Goal: Information Seeking & Learning: Learn about a topic

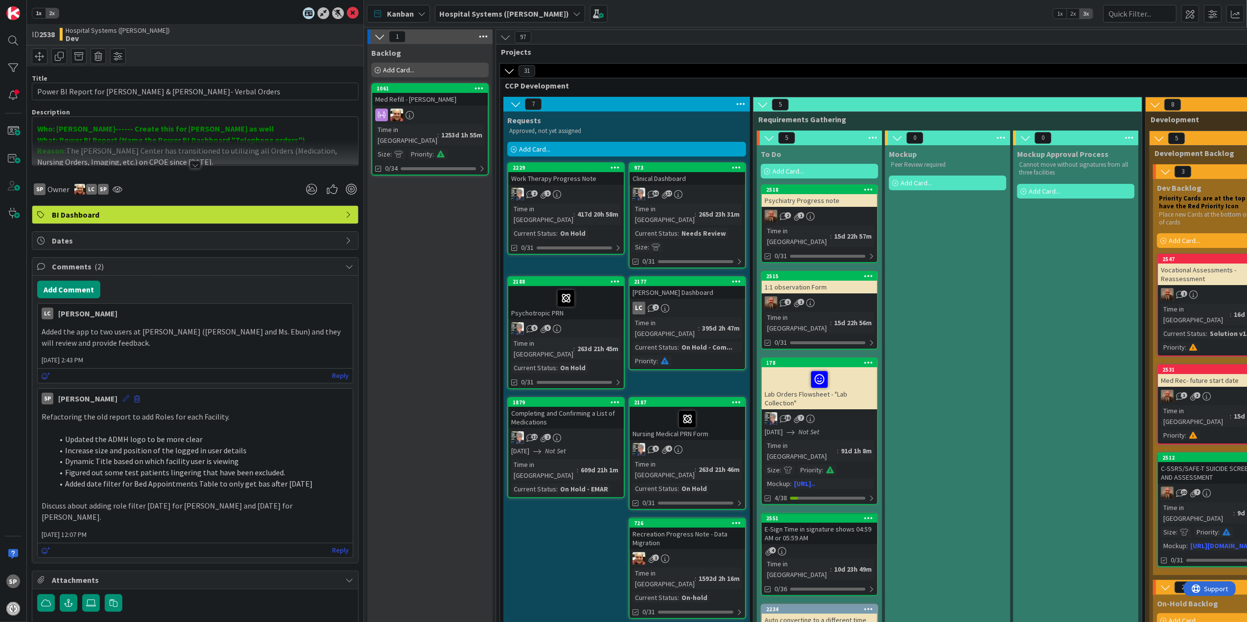
click at [122, 401] on icon at bounding box center [125, 398] width 7 height 7
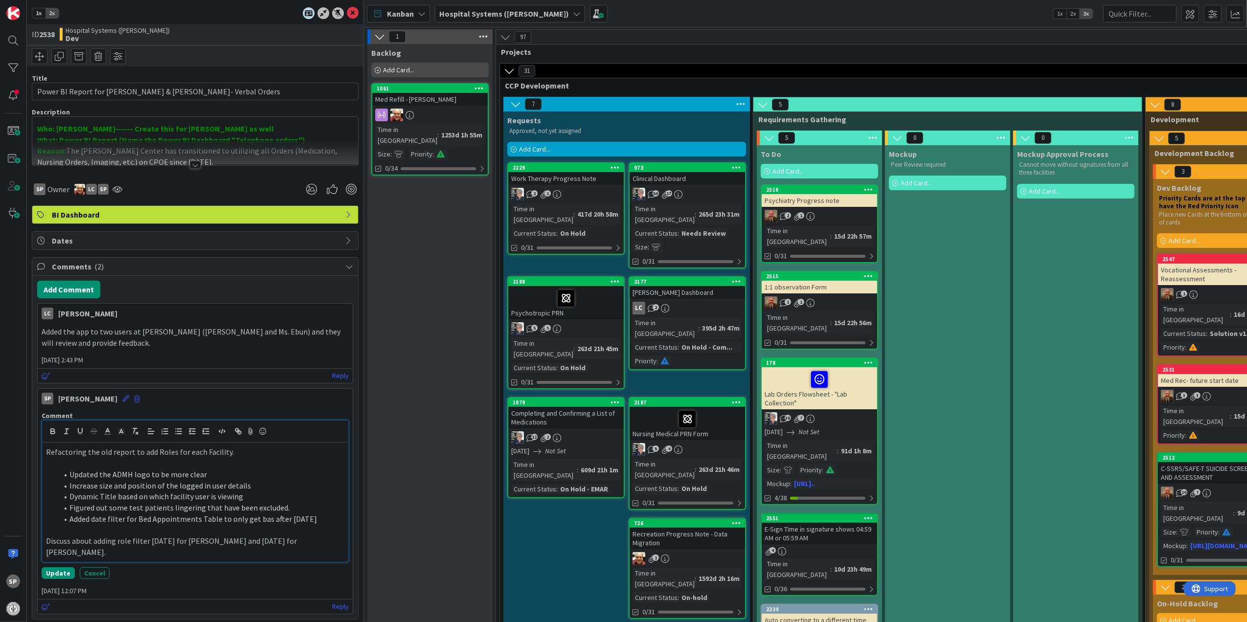
click at [155, 455] on p "Refactoring the old report to add Roles for each Facility." at bounding box center [195, 452] width 298 height 11
click at [198, 490] on li "Increase size and position of the logged in user details" at bounding box center [201, 485] width 287 height 11
click at [222, 487] on li "Increase size and position of the logged-in user details" at bounding box center [201, 485] width 287 height 11
drag, startPoint x: 45, startPoint y: 545, endPoint x: 98, endPoint y: 546, distance: 52.9
click at [98, 546] on div "Refactoring the old report to add RLS Roles for each Facility. Updated the ADMH…" at bounding box center [195, 502] width 306 height 119
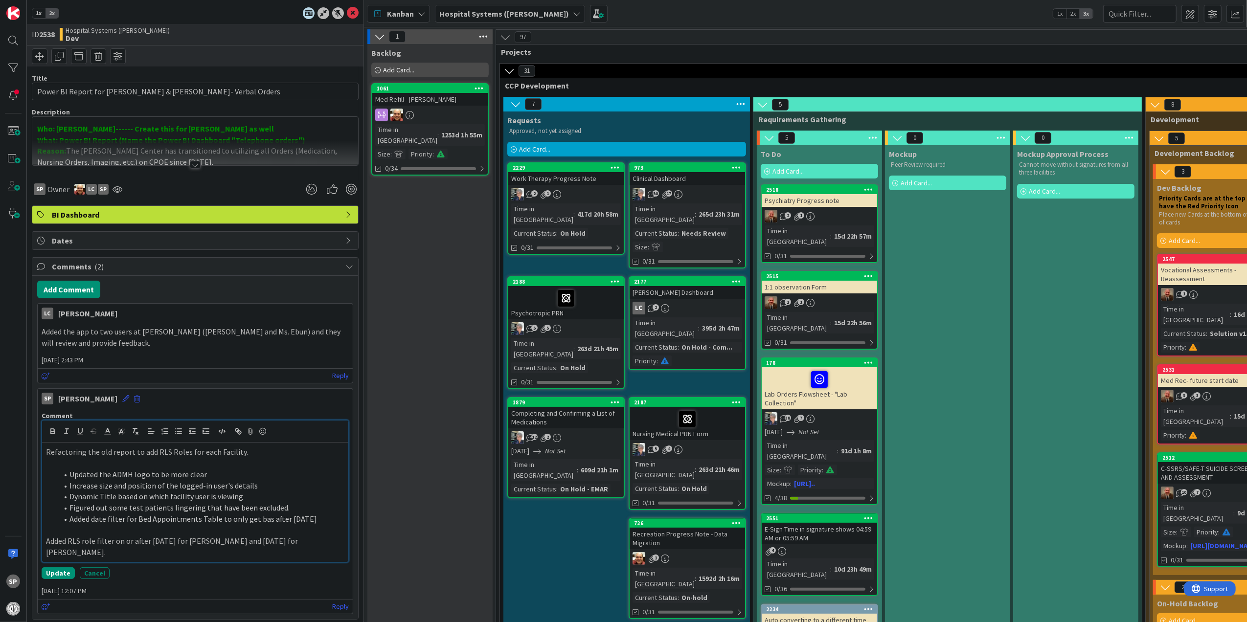
click at [144, 533] on p at bounding box center [195, 530] width 298 height 11
click at [65, 556] on button "Update" at bounding box center [58, 562] width 33 height 12
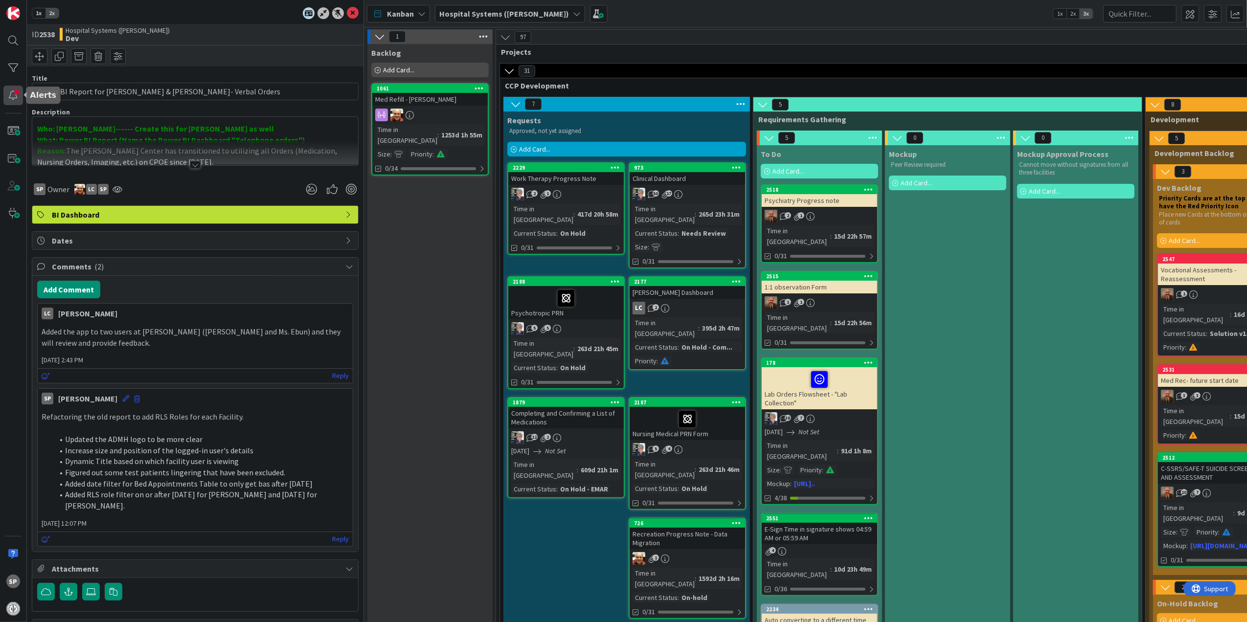
click at [18, 102] on div at bounding box center [13, 96] width 20 height 20
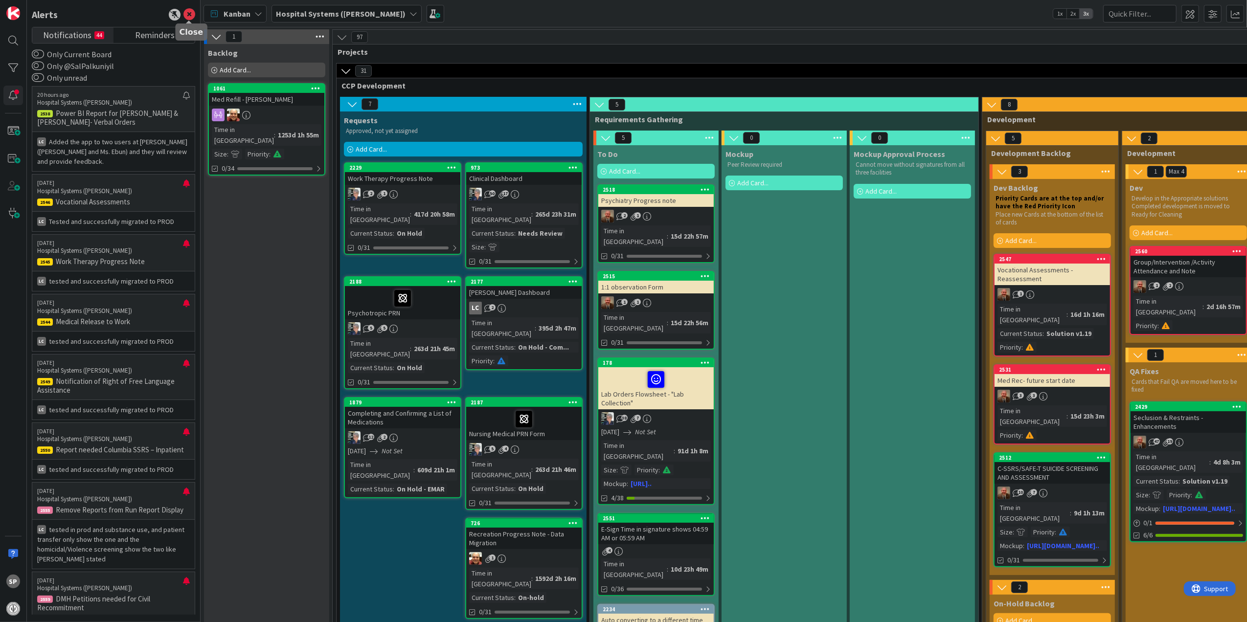
click at [193, 14] on icon at bounding box center [189, 15] width 12 height 12
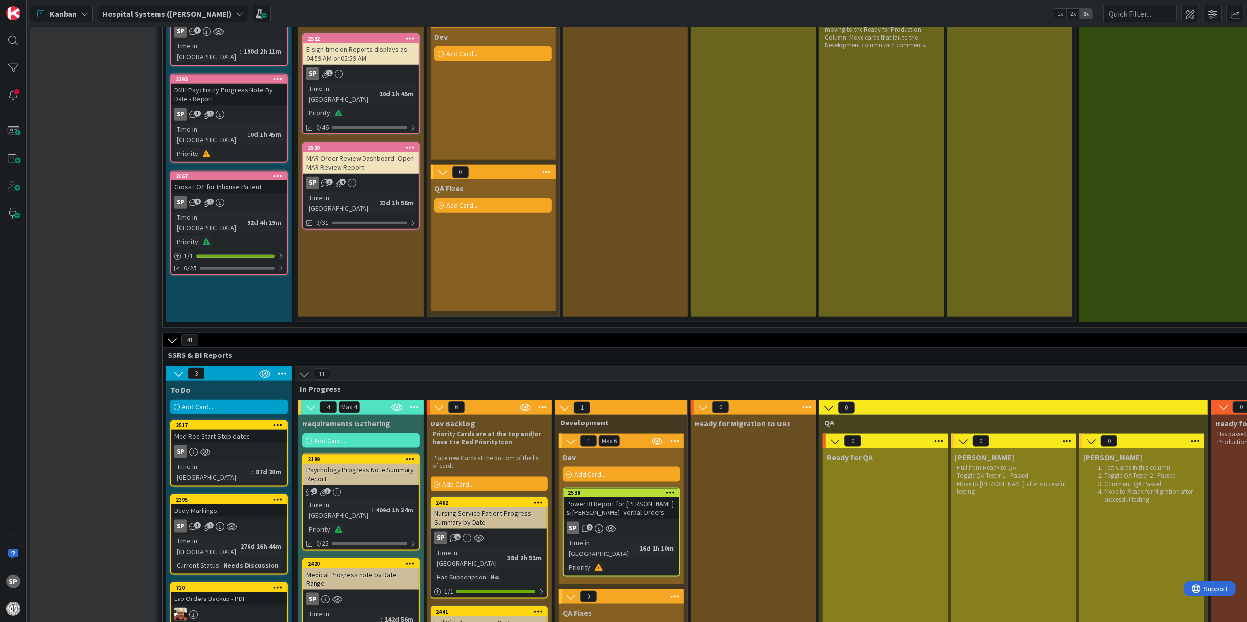
scroll to position [985, 0]
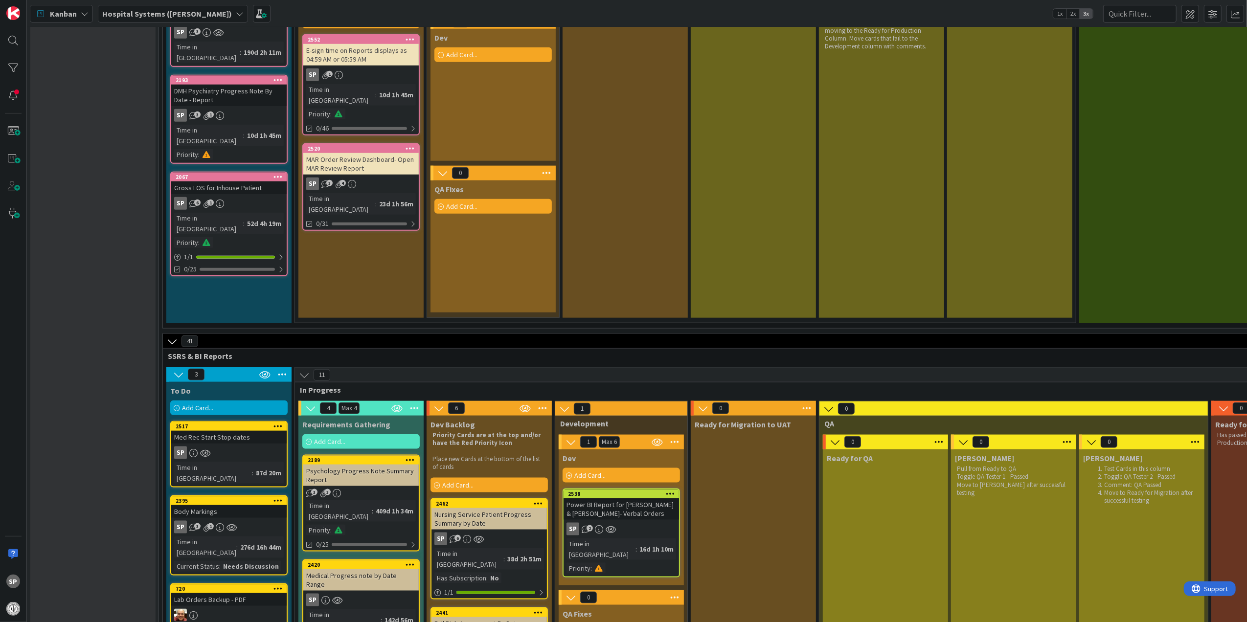
click at [627, 490] on div "2538" at bounding box center [621, 494] width 115 height 9
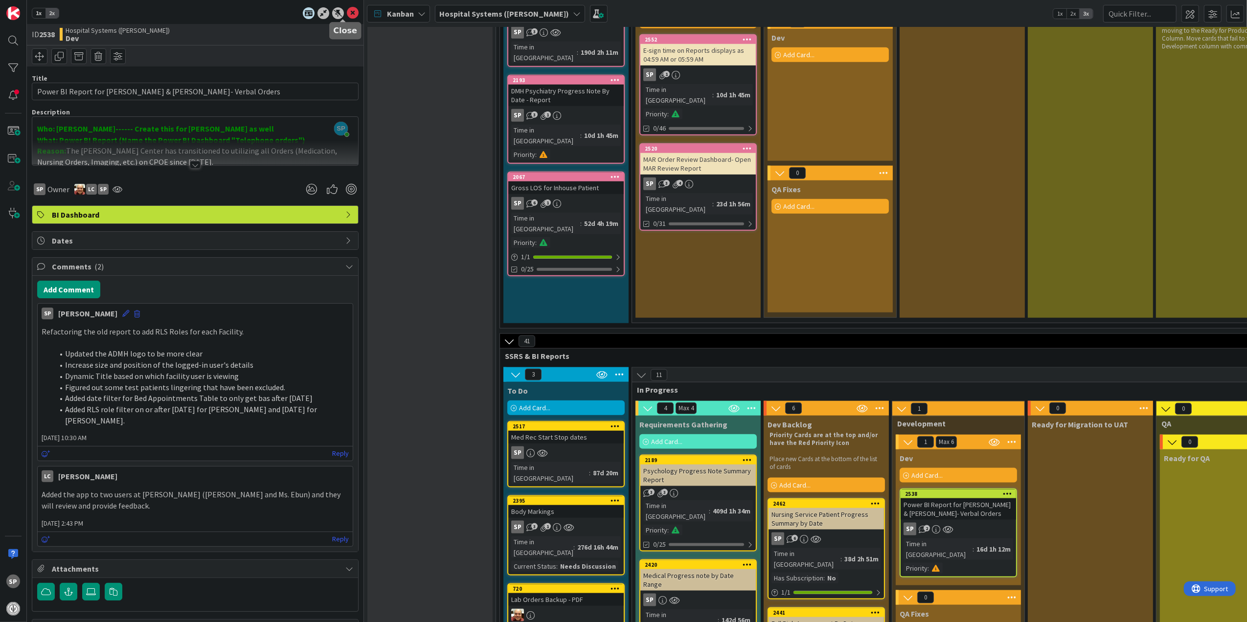
click at [347, 12] on icon at bounding box center [353, 13] width 12 height 12
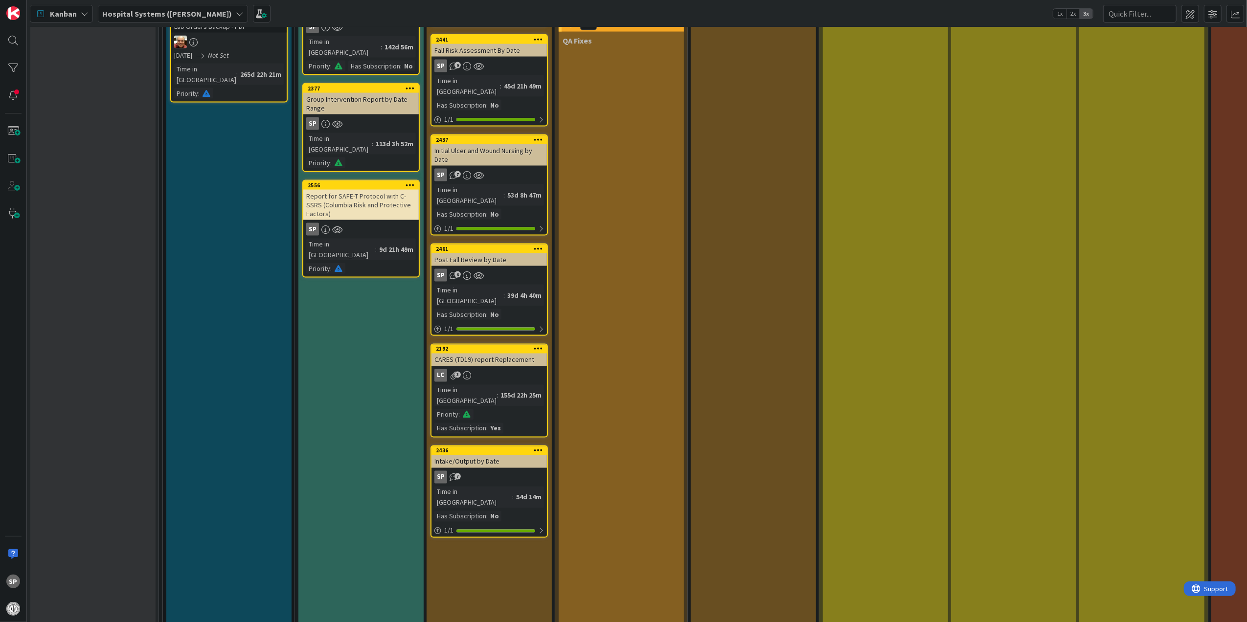
scroll to position [1442, 0]
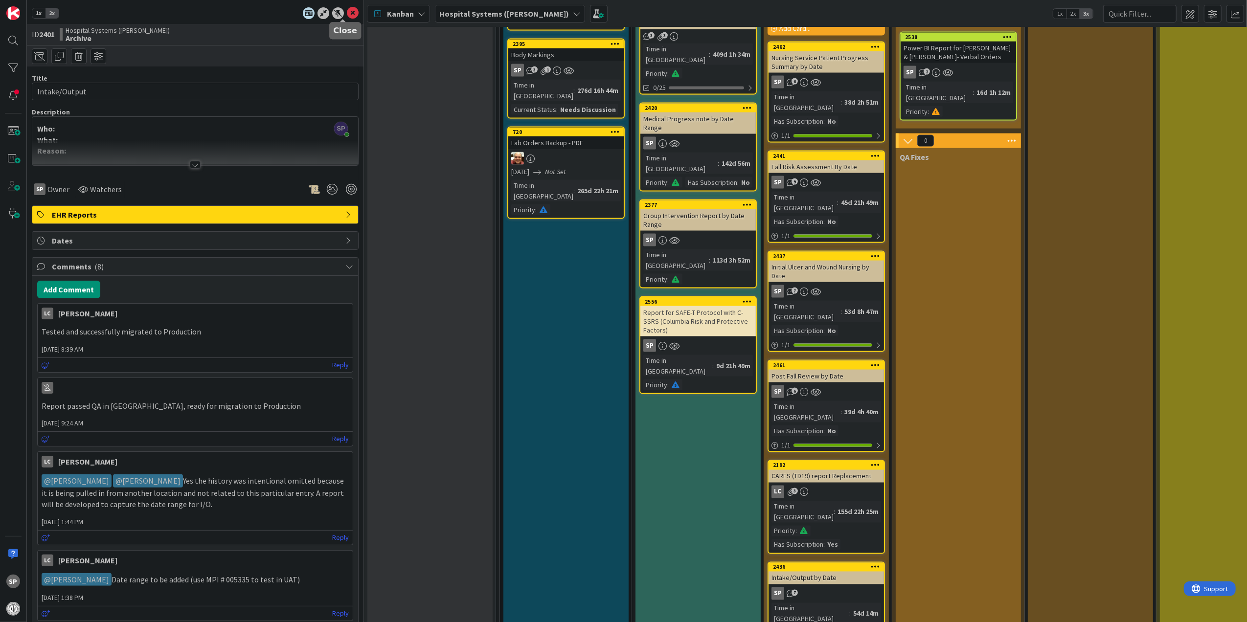
click at [348, 13] on icon at bounding box center [353, 13] width 12 height 12
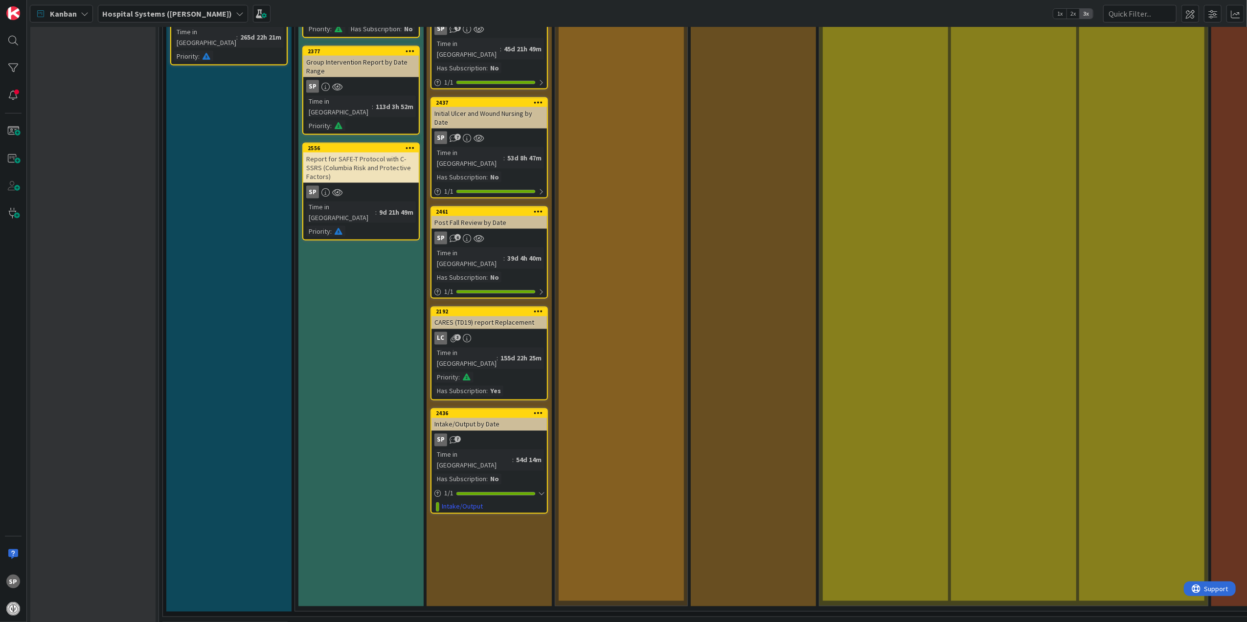
scroll to position [1638, 0]
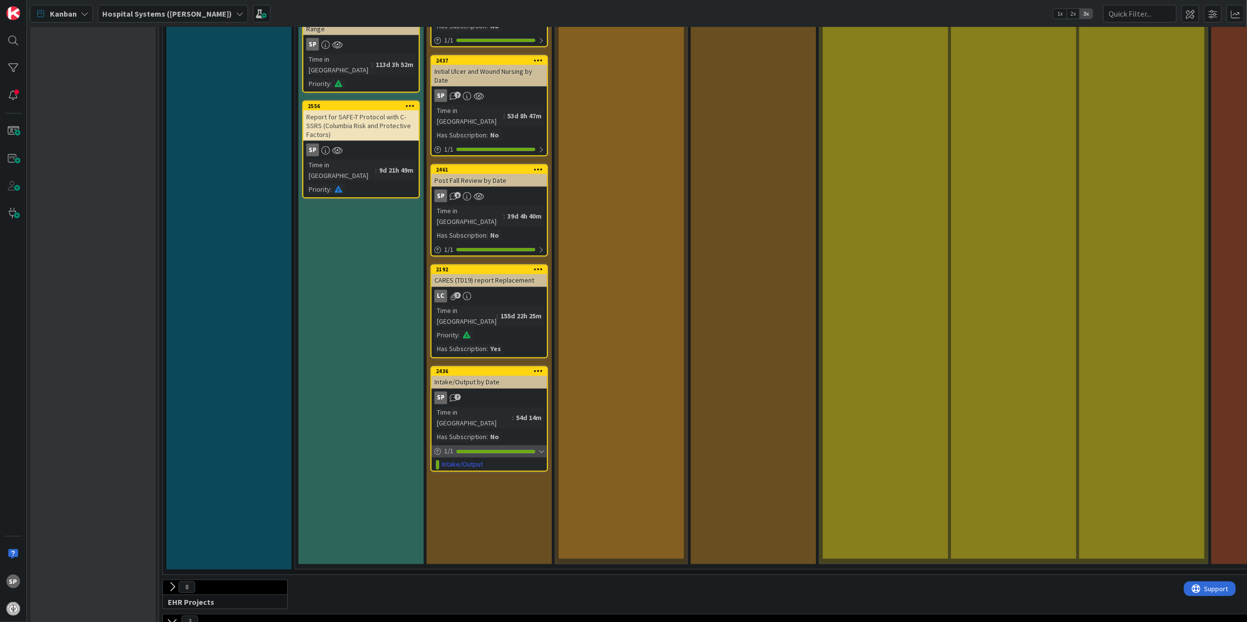
click at [544, 448] on div at bounding box center [541, 452] width 6 height 8
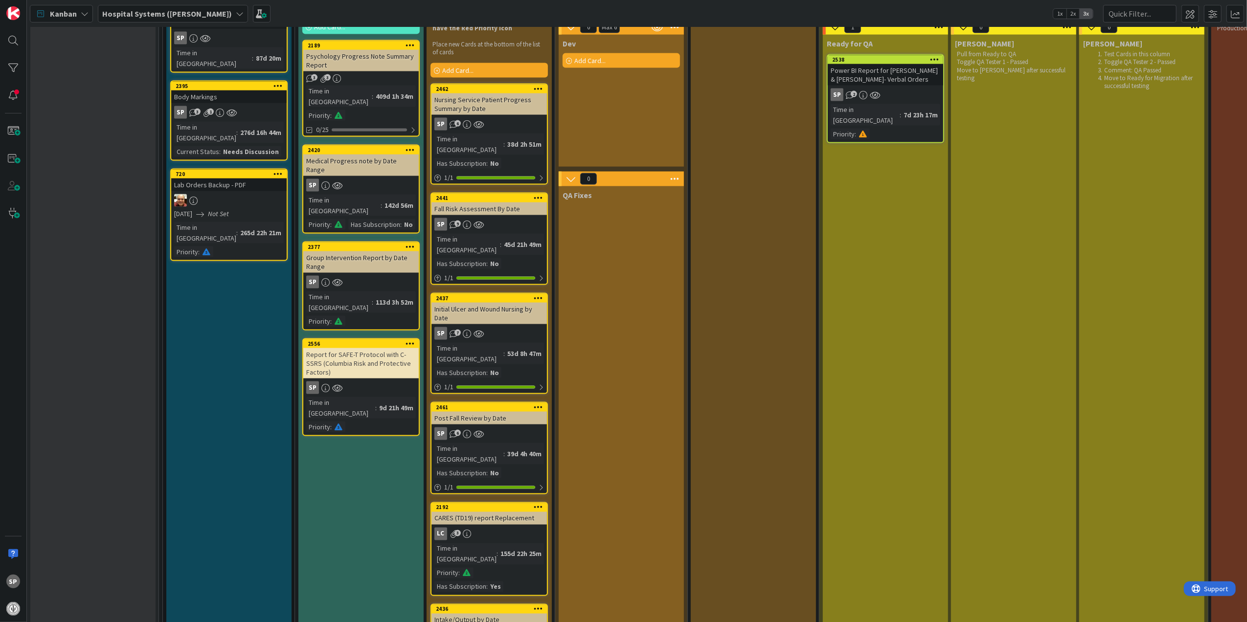
scroll to position [1377, 0]
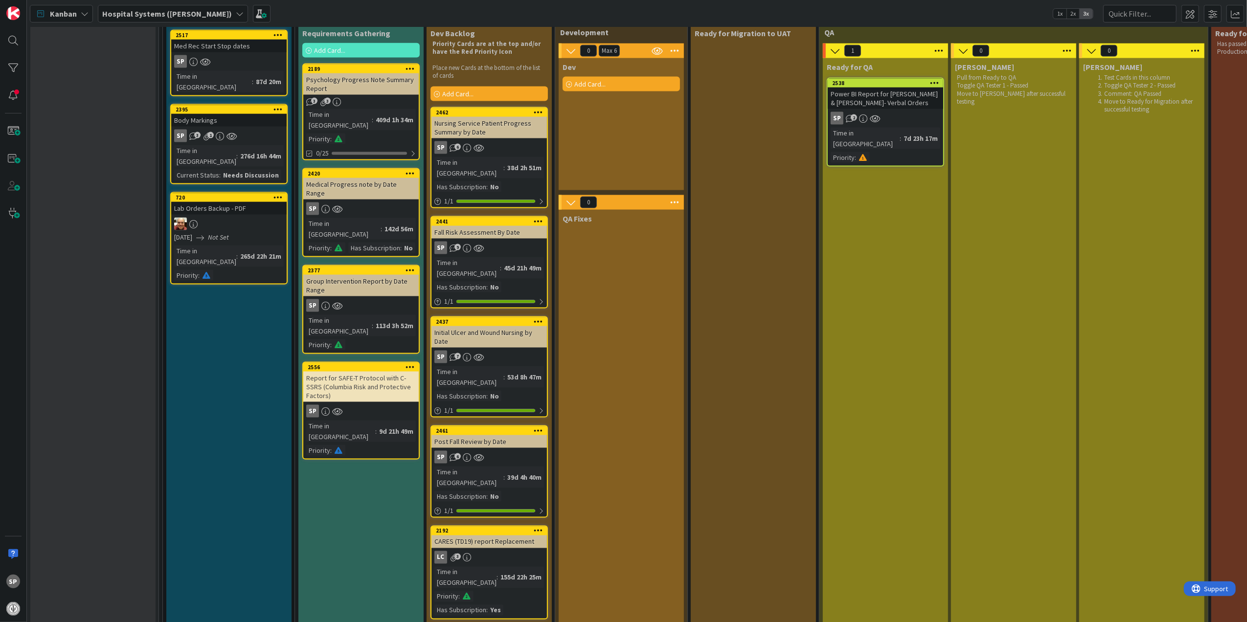
click at [511, 536] on div "CARES (TD19) report Replacement" at bounding box center [489, 542] width 115 height 13
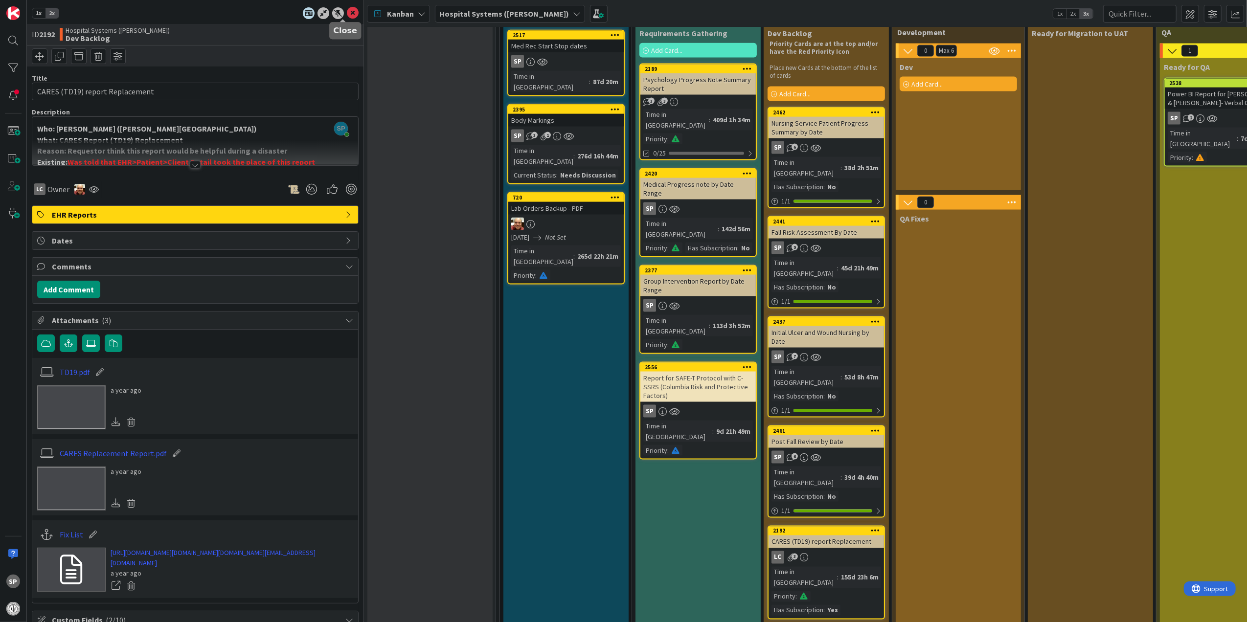
click at [347, 14] on icon at bounding box center [353, 13] width 12 height 12
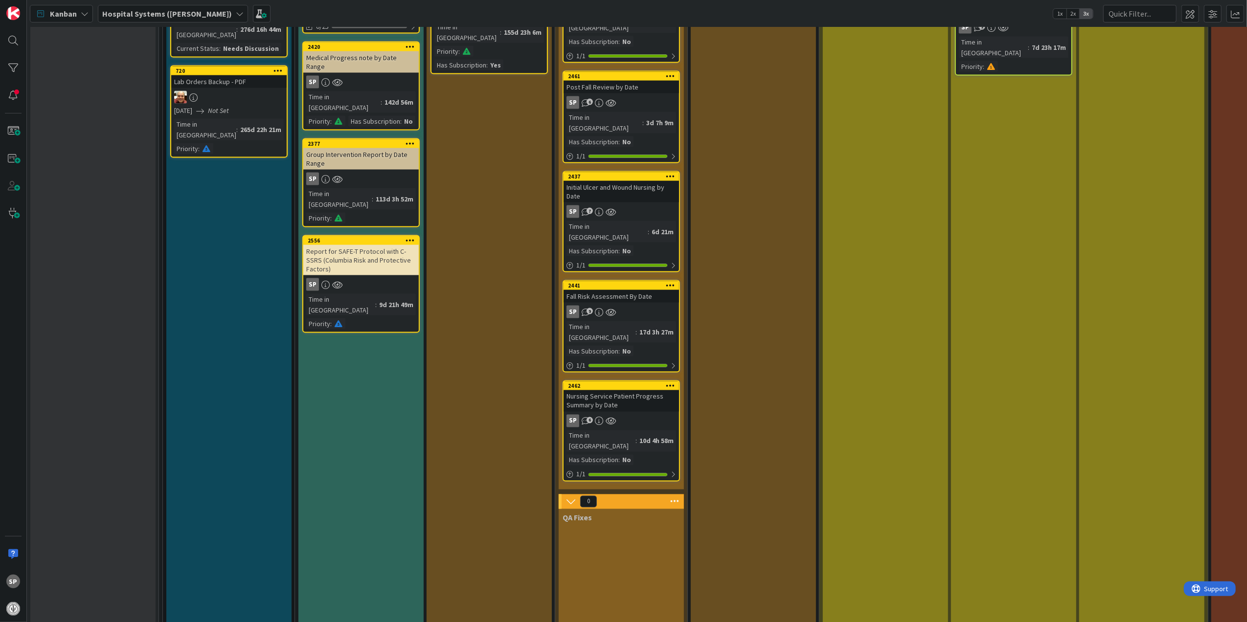
scroll to position [1247, 0]
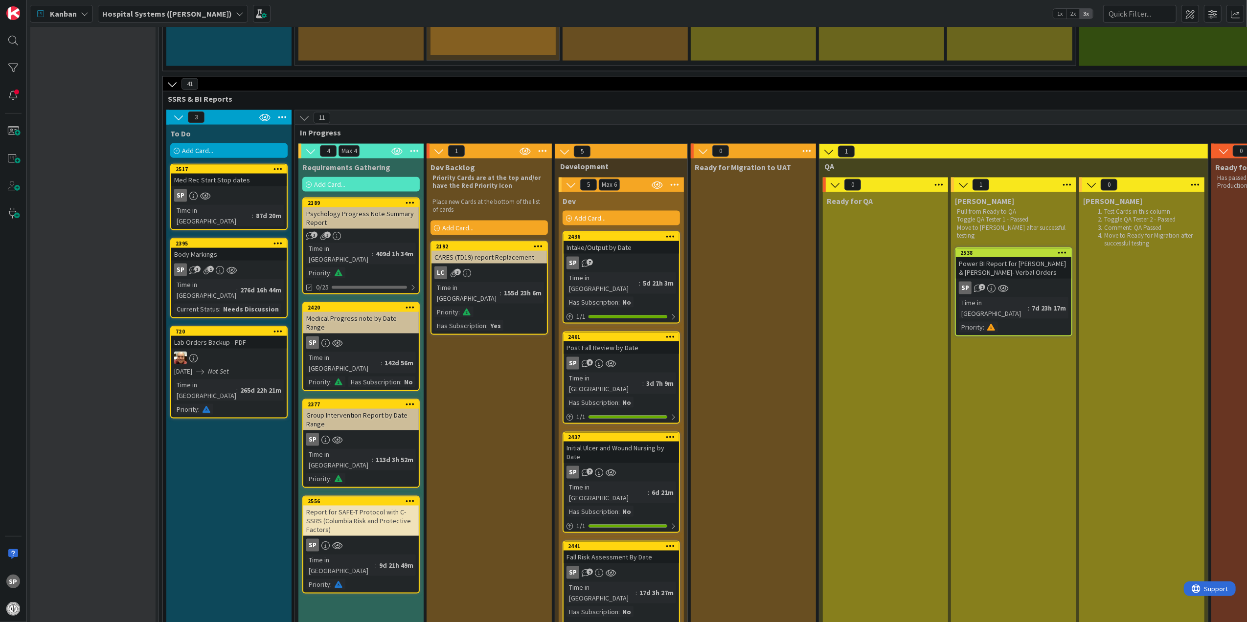
click at [365, 506] on div "Report for SAFE-T Protocol with C-SSRS (Columbia Risk and Protective Factors)" at bounding box center [360, 521] width 115 height 30
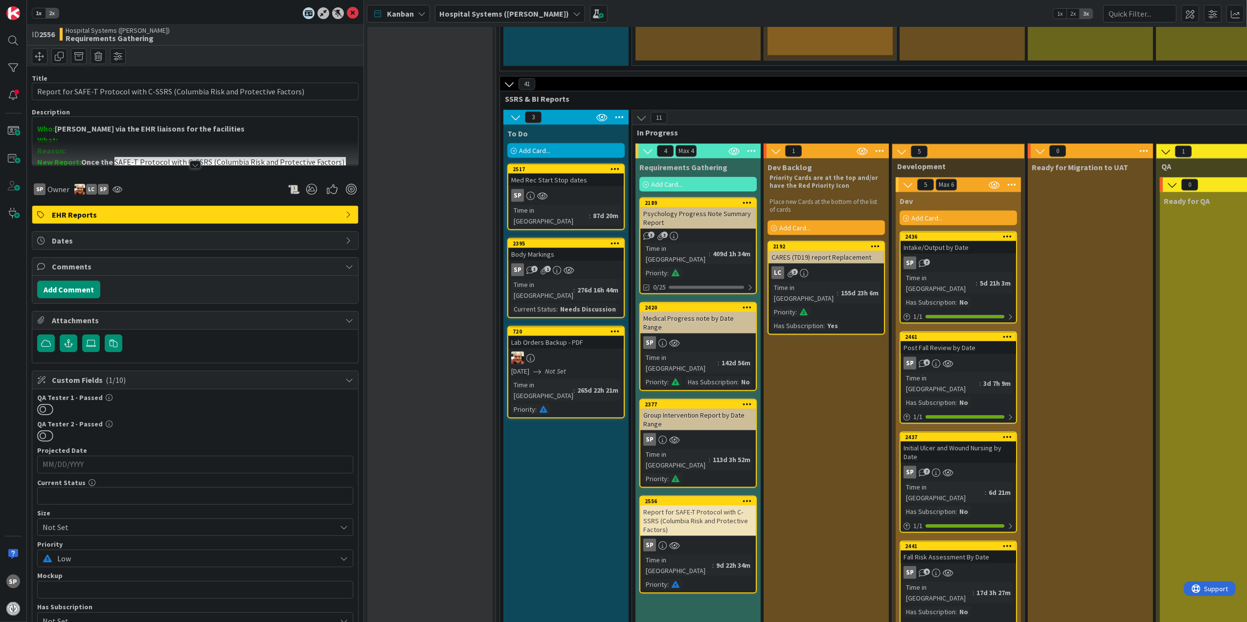
click at [190, 164] on div at bounding box center [195, 165] width 11 height 8
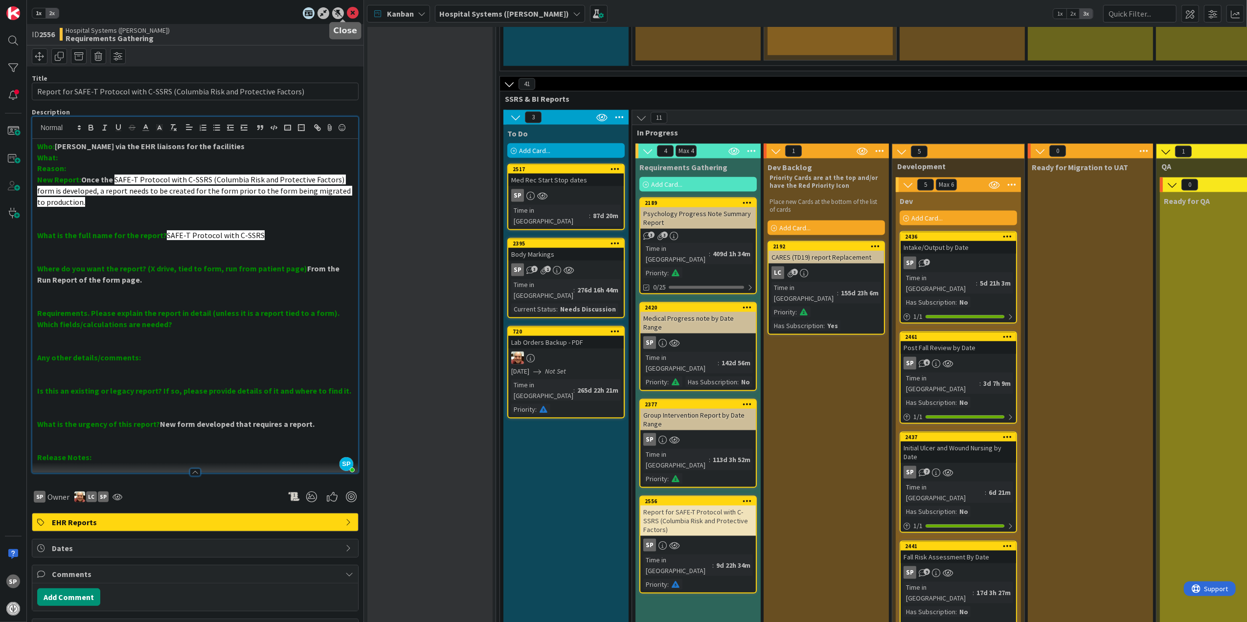
click at [348, 8] on icon at bounding box center [353, 13] width 12 height 12
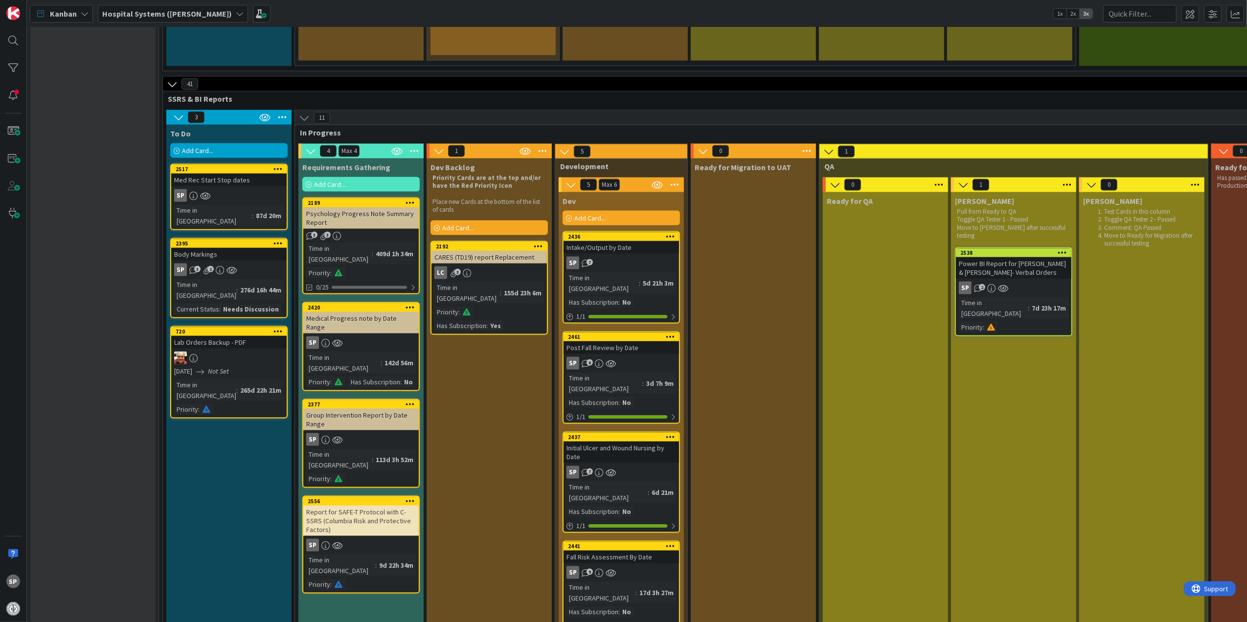
click at [384, 409] on div "Group Intervention Report by Date Range" at bounding box center [360, 420] width 115 height 22
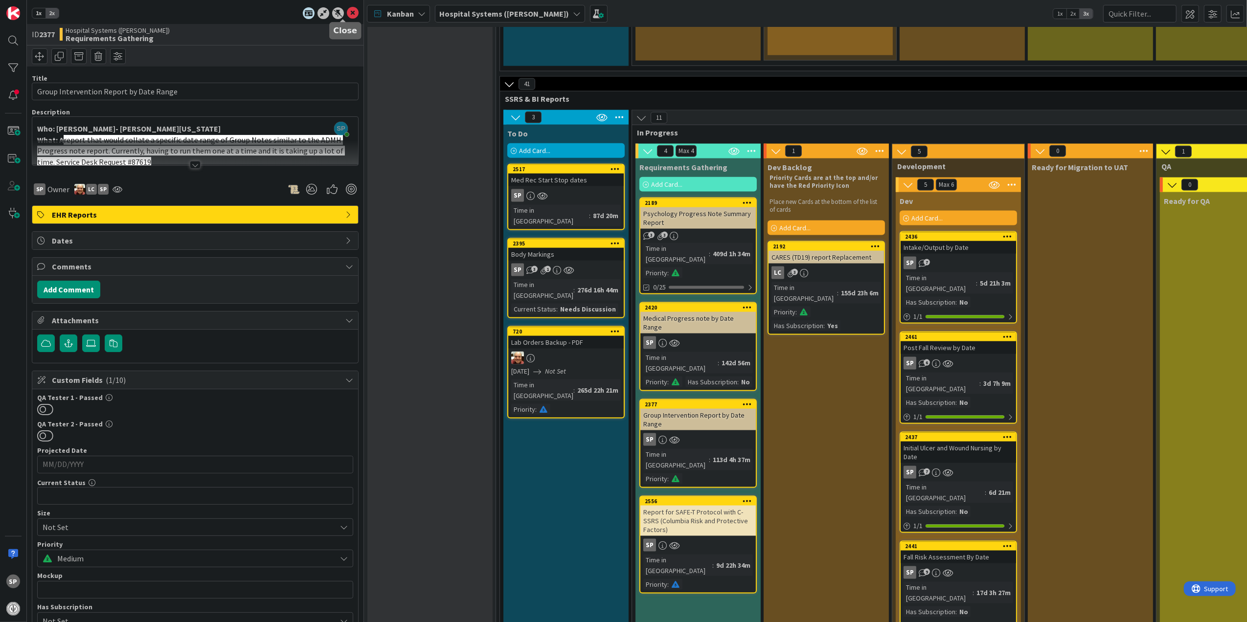
click at [347, 12] on icon at bounding box center [353, 13] width 12 height 12
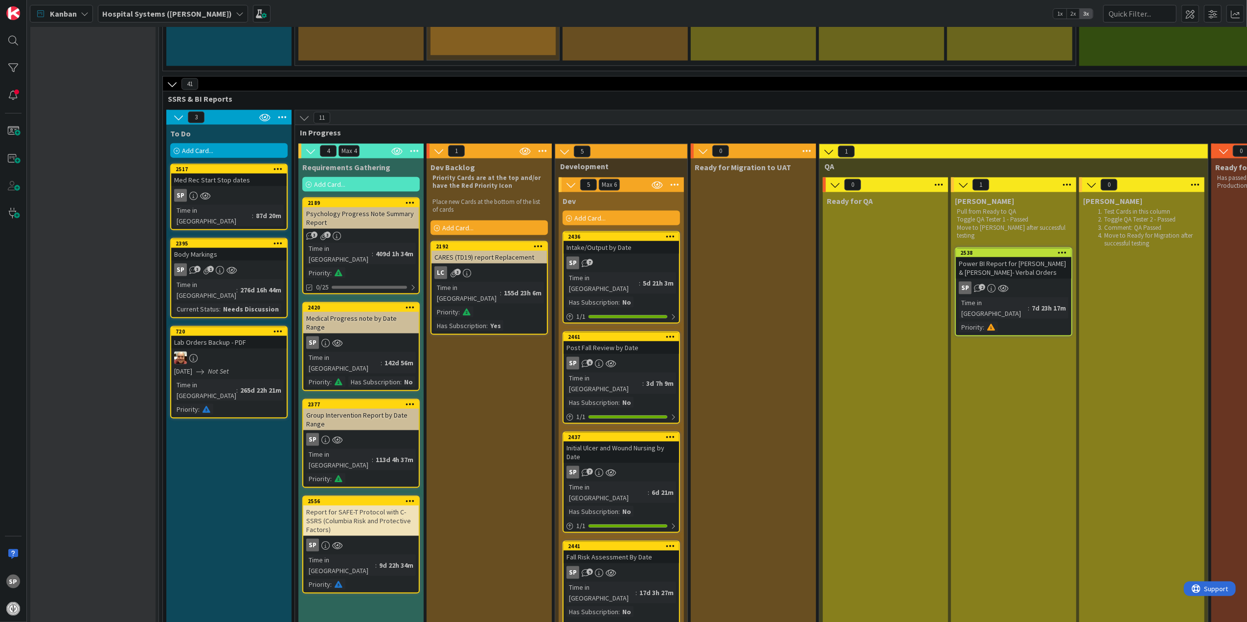
click at [361, 207] on div "Psychology Progress Note Summary Report" at bounding box center [360, 218] width 115 height 22
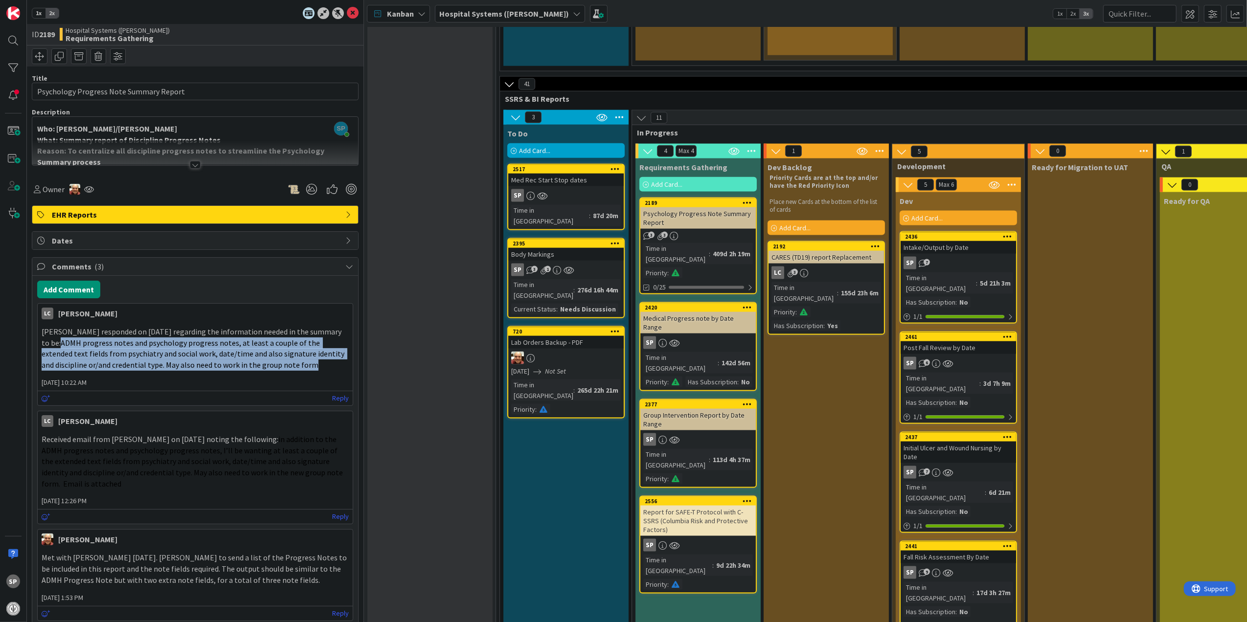
drag, startPoint x: 40, startPoint y: 344, endPoint x: 297, endPoint y: 373, distance: 258.9
click at [297, 373] on div "[PERSON_NAME] responded on [DATE] regarding the information needed in the summa…" at bounding box center [195, 348] width 315 height 52
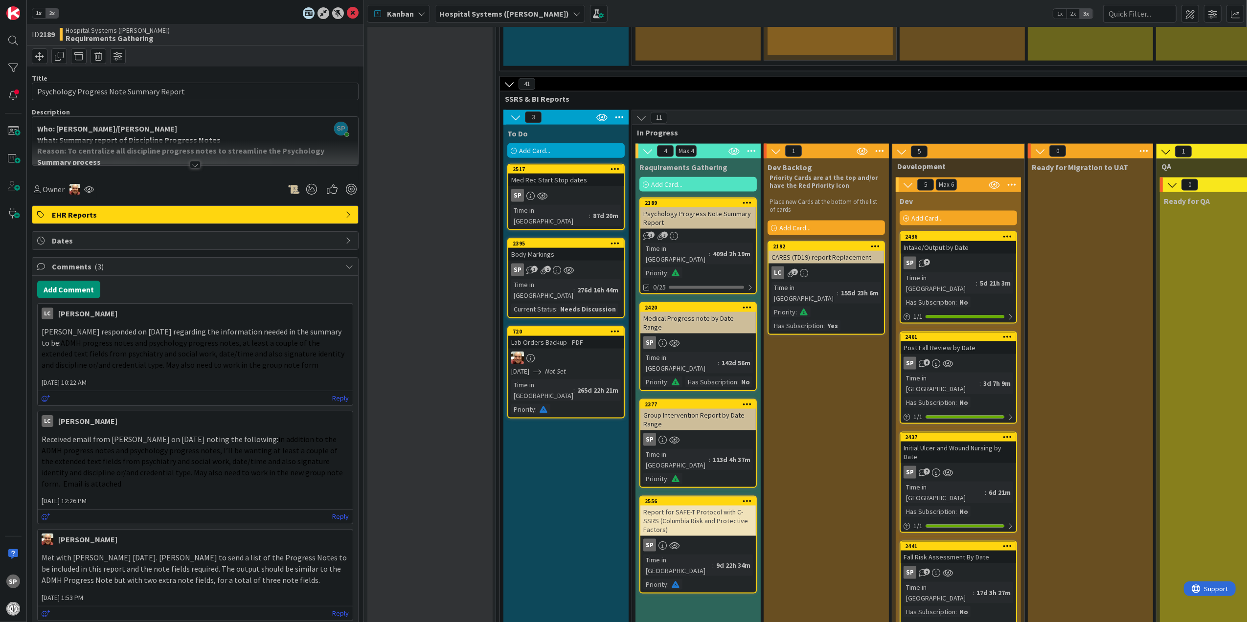
drag, startPoint x: 297, startPoint y: 373, endPoint x: 251, endPoint y: 322, distance: 68.6
click at [251, 322] on div "LC [PERSON_NAME] [DATE] 10:22 AM [PERSON_NAME] responded on [DATE] regarding th…" at bounding box center [195, 354] width 316 height 103
click at [347, 12] on icon at bounding box center [353, 13] width 12 height 12
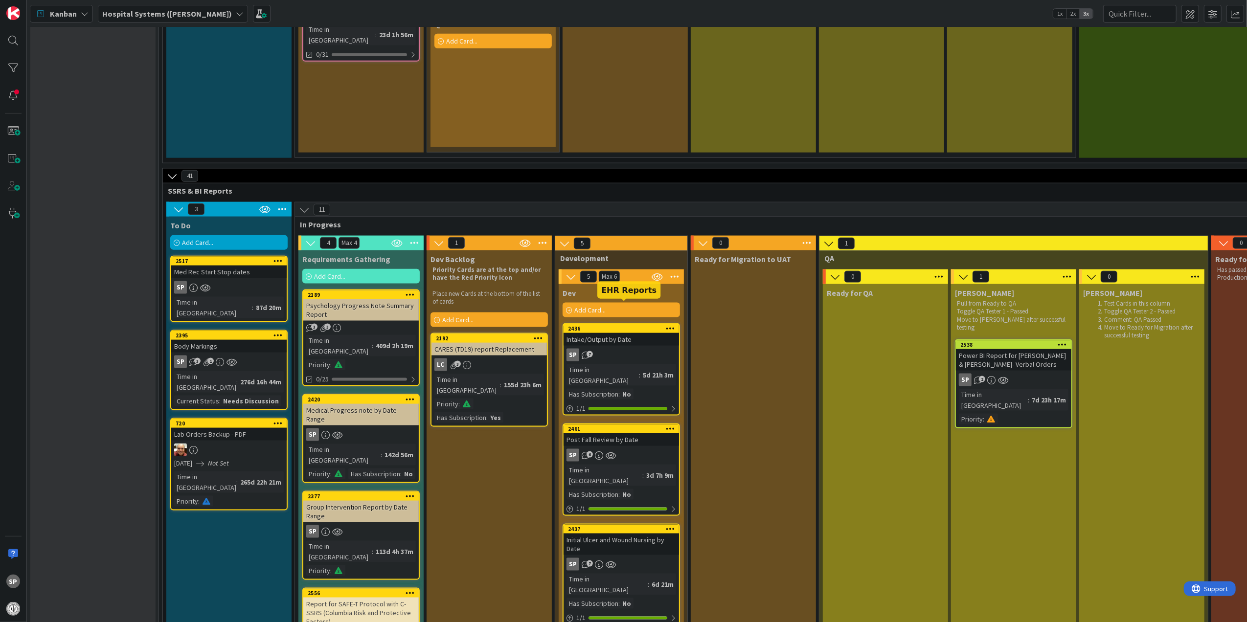
scroll to position [1181, 0]
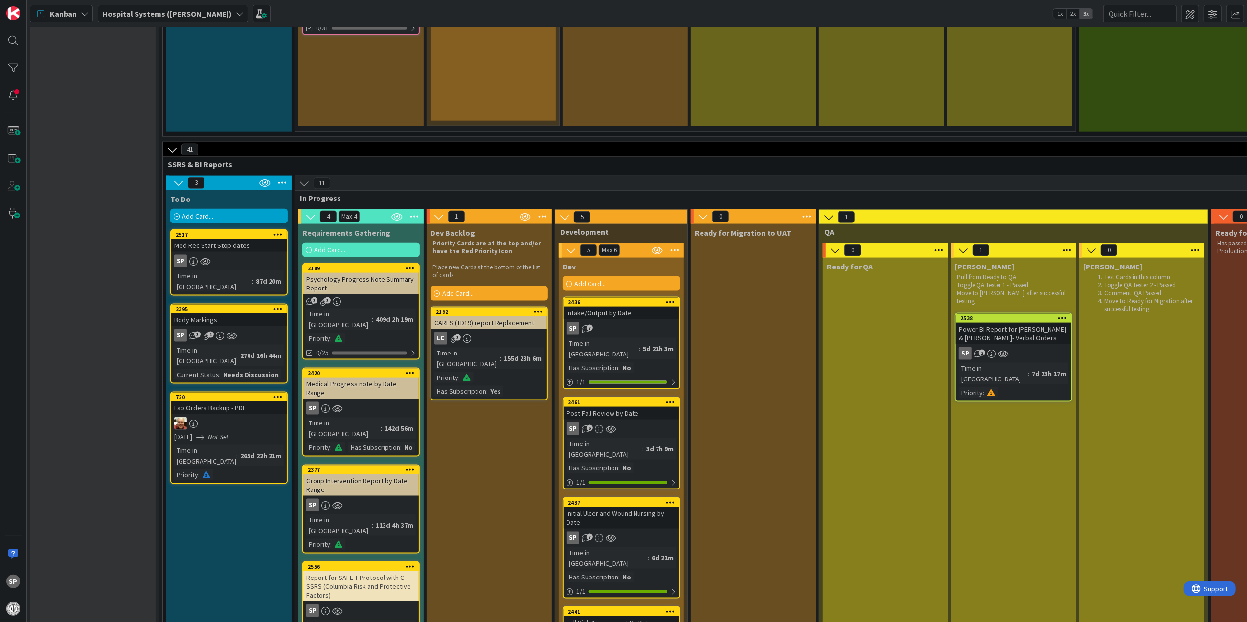
click at [497, 332] on div "LC 3" at bounding box center [489, 338] width 115 height 13
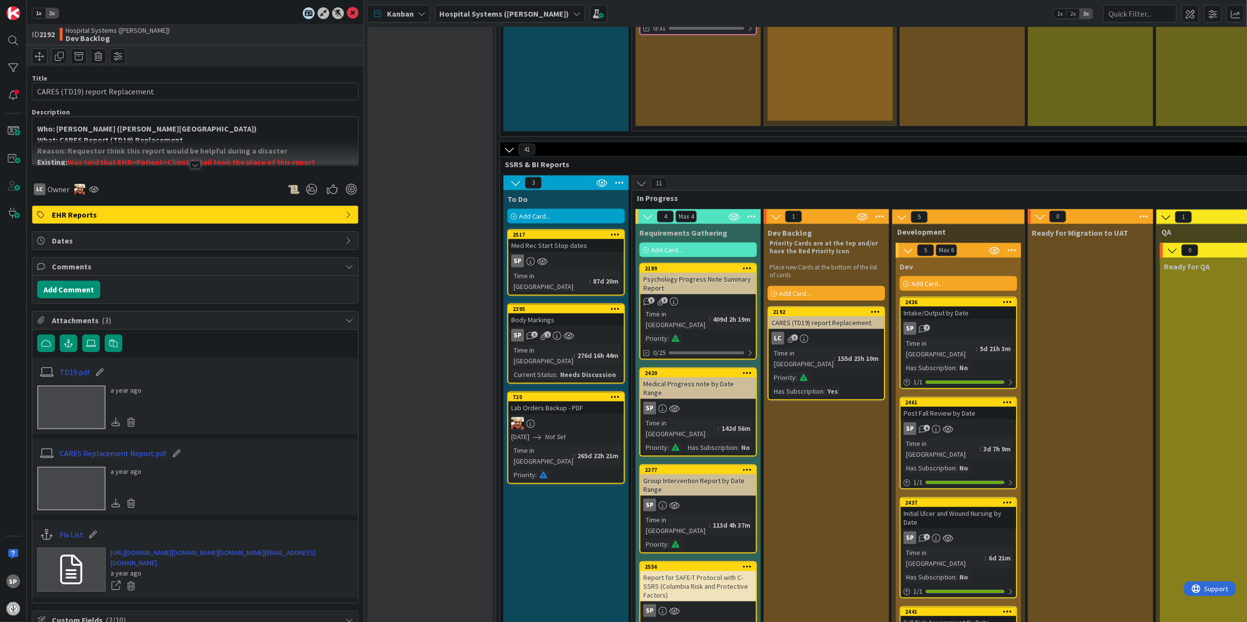
click at [184, 165] on div at bounding box center [195, 152] width 326 height 25
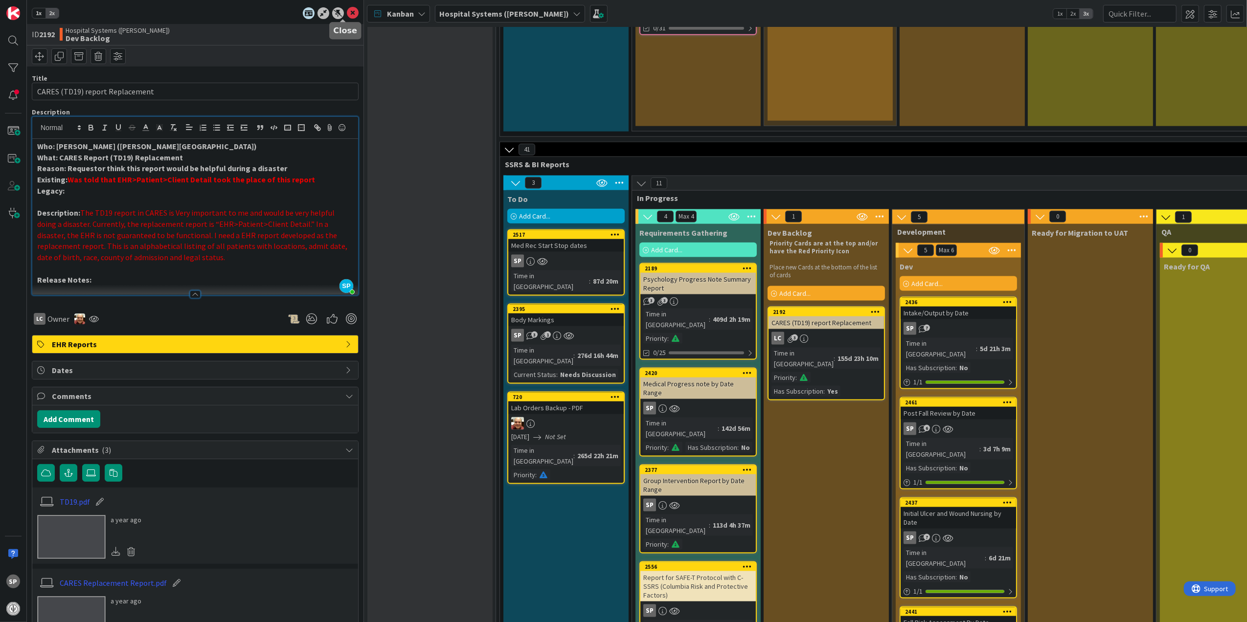
click at [347, 14] on icon at bounding box center [353, 13] width 12 height 12
